Goal: Transaction & Acquisition: Purchase product/service

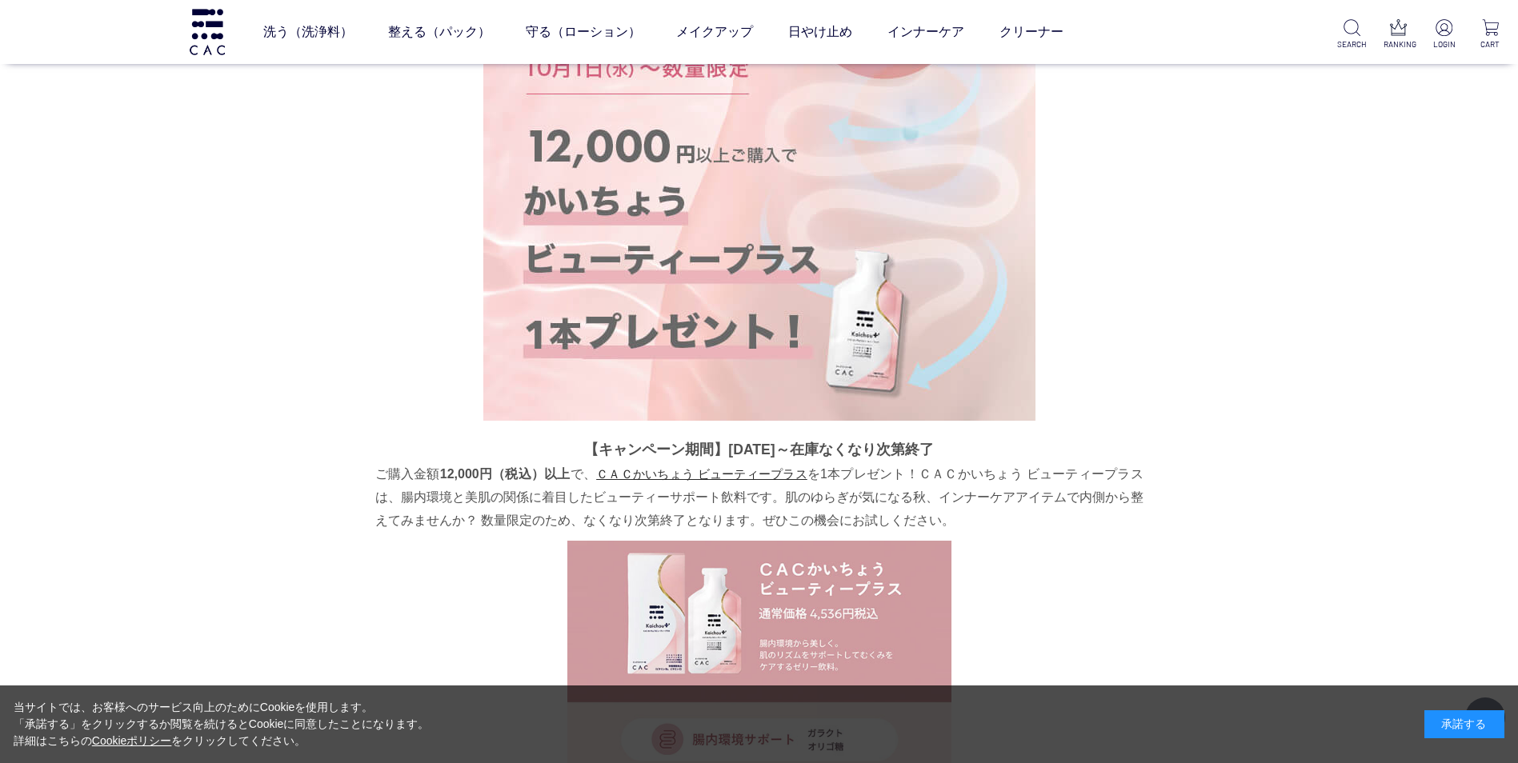
scroll to position [332, 0]
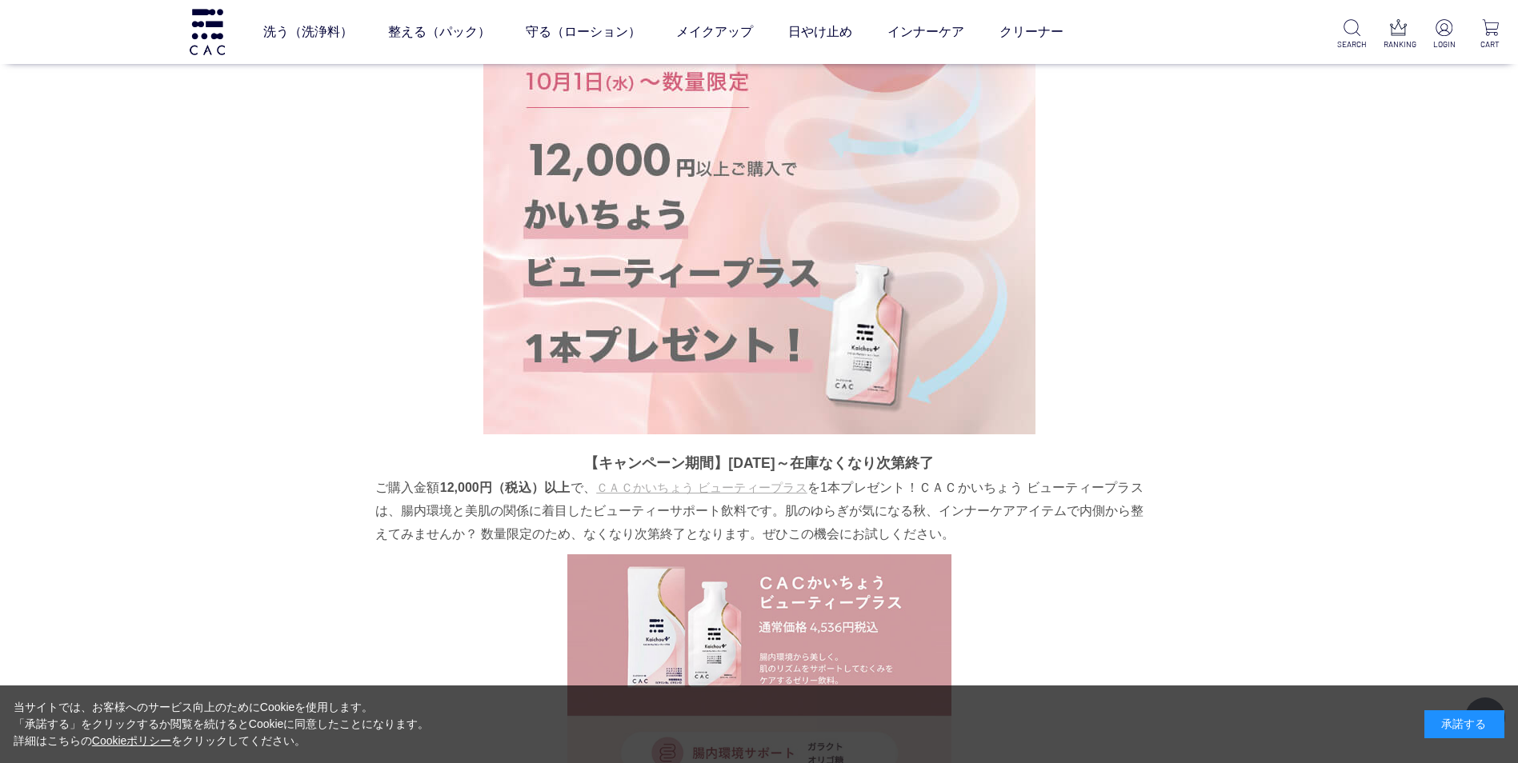
click at [734, 490] on link "ＣＡＣかいちょう ビューティープラス" at bounding box center [701, 488] width 211 height 14
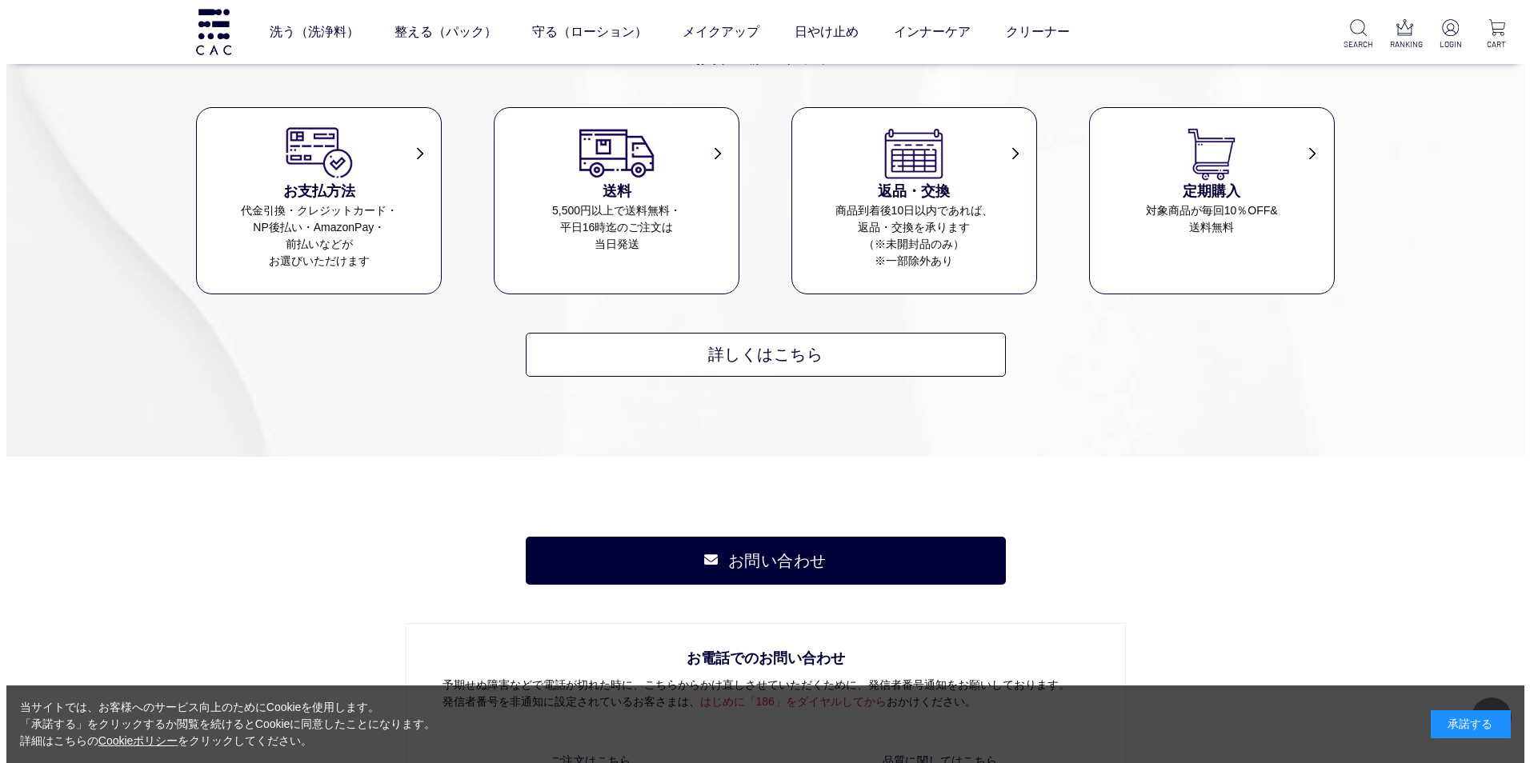
scroll to position [7624, 0]
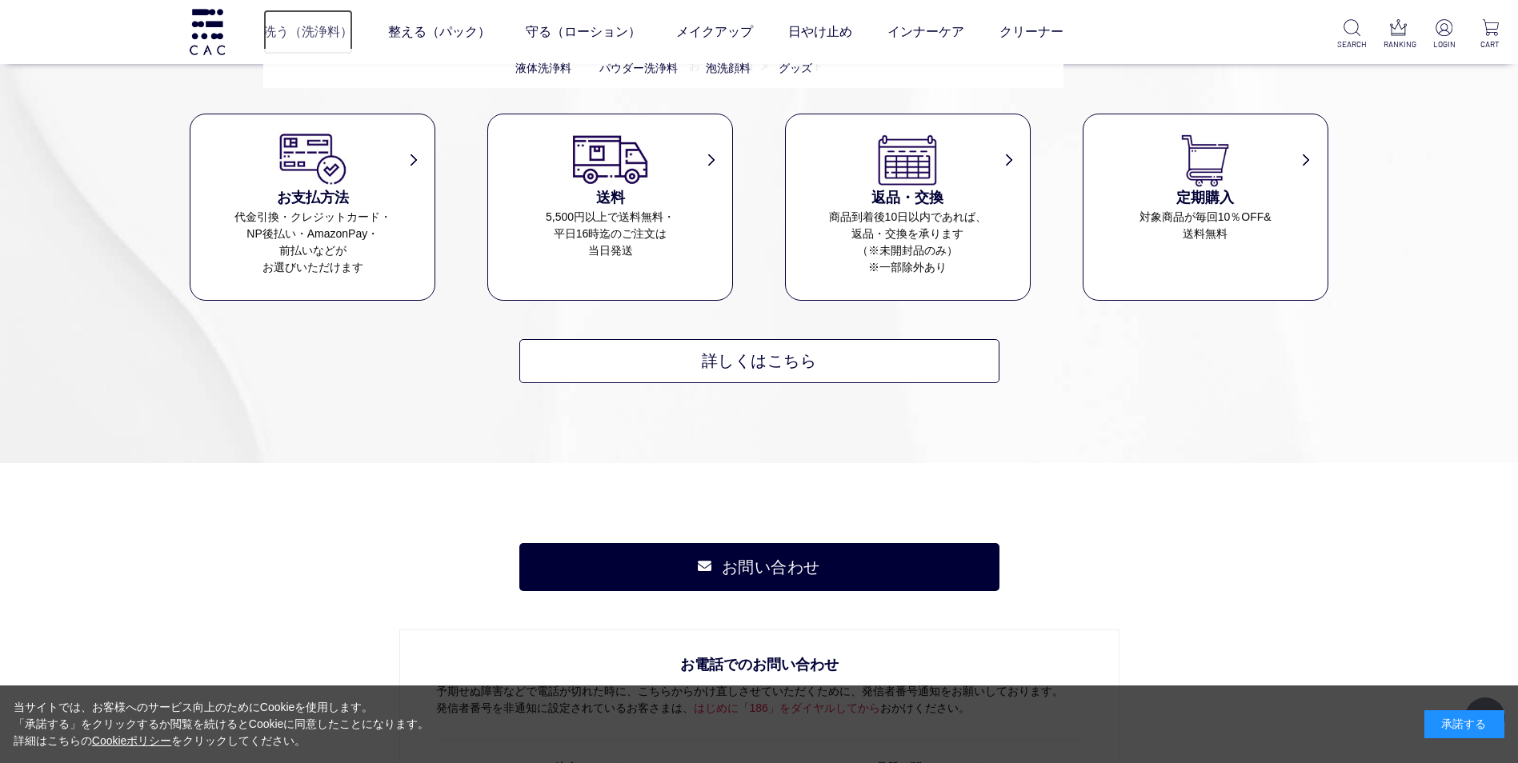
click at [336, 27] on link "洗う（洗浄料）" at bounding box center [308, 32] width 90 height 45
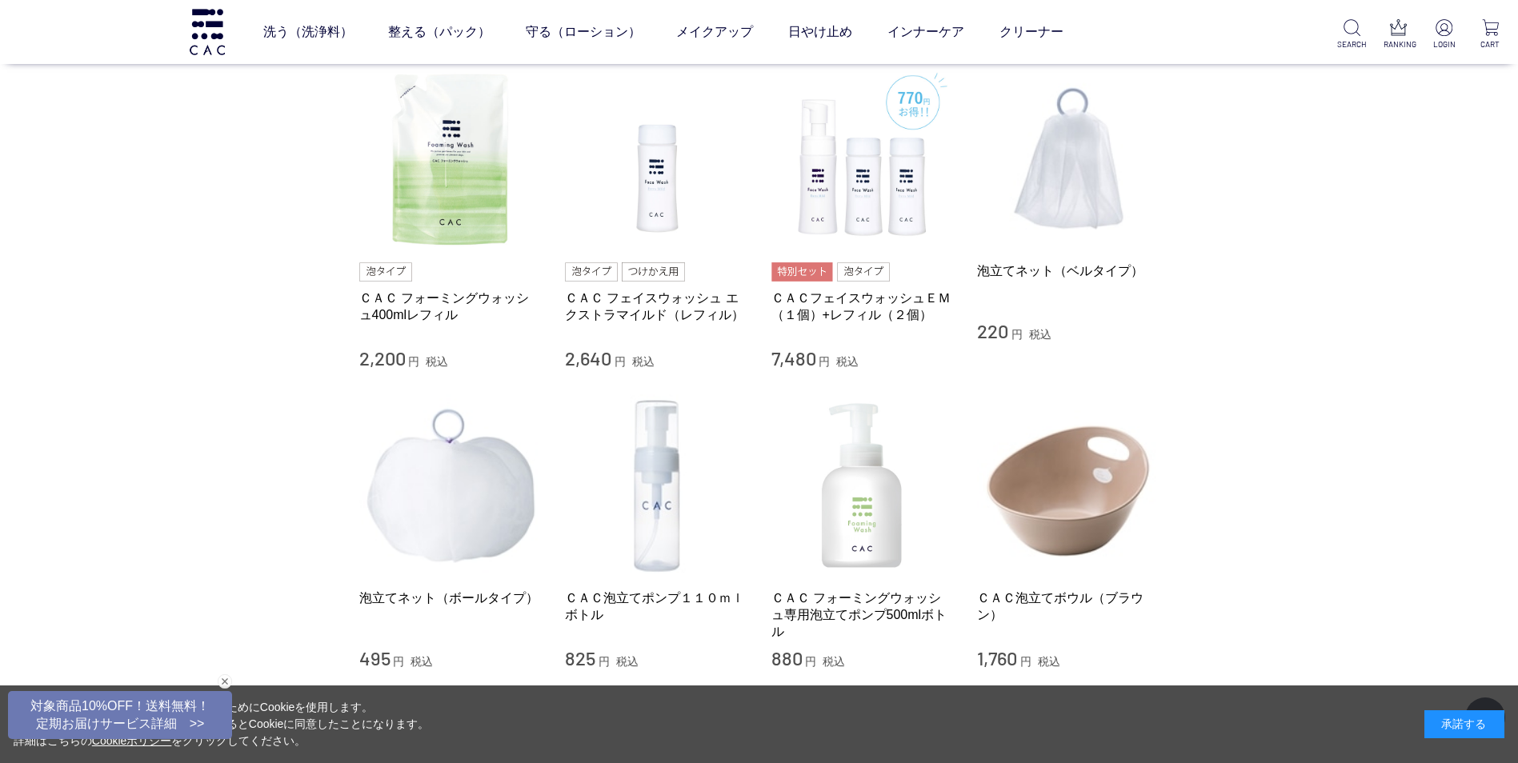
scroll to position [1040, 0]
